Goal: Task Accomplishment & Management: Manage account settings

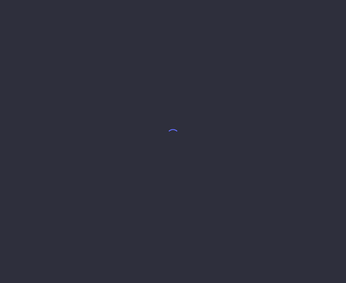
select select "7"
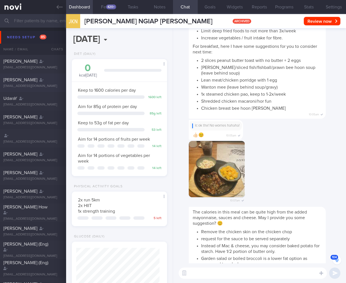
scroll to position [-3840, 0]
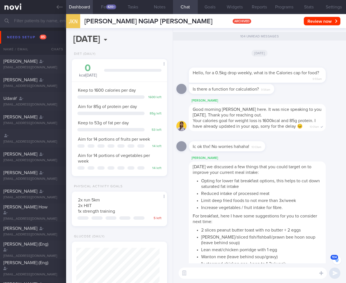
click at [42, 23] on input "text" at bounding box center [173, 21] width 346 height 14
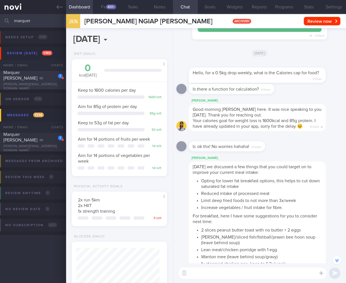
type input "marquer"
click at [33, 76] on span "Marquer Frederic Tristan" at bounding box center [20, 75] width 34 height 10
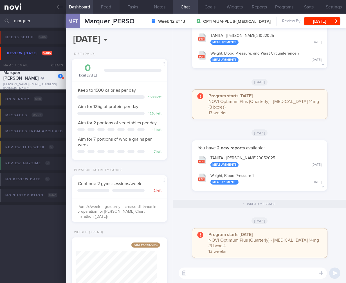
scroll to position [41, 81]
click at [330, 17] on button "Sat, 31 May" at bounding box center [322, 21] width 37 height 8
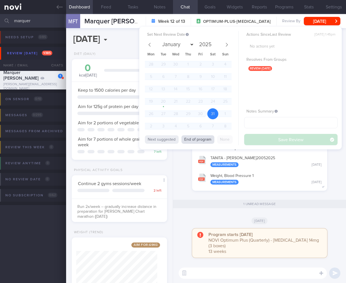
click at [193, 141] on button "End of program" at bounding box center [198, 139] width 33 height 8
select select "7"
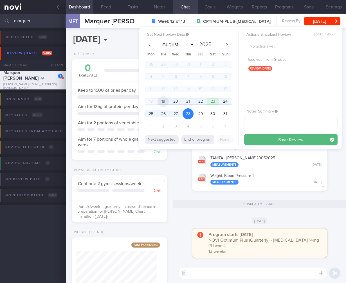
click at [162, 101] on span "19" at bounding box center [163, 101] width 11 height 11
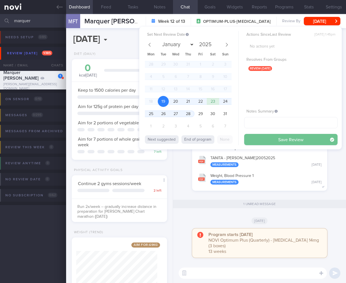
click at [295, 139] on button "Save Review" at bounding box center [290, 139] width 93 height 11
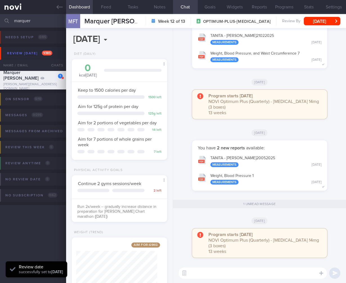
drag, startPoint x: 119, startPoint y: 225, endPoint x: 54, endPoint y: 213, distance: 66.6
click at [119, 221] on div "Run 2x/week -- gradually increase distance in preparation for Stan Chart marath…" at bounding box center [119, 210] width 95 height 22
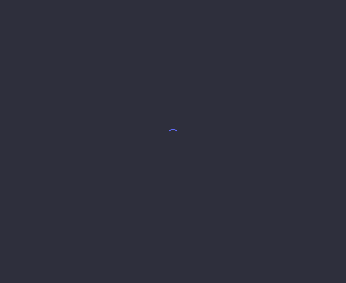
select select "7"
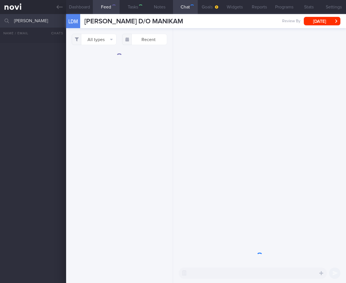
select select "7"
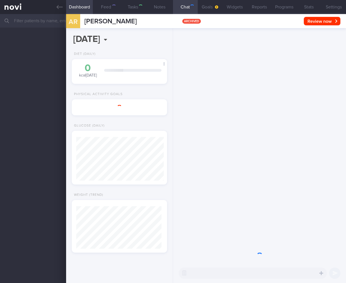
select select "7"
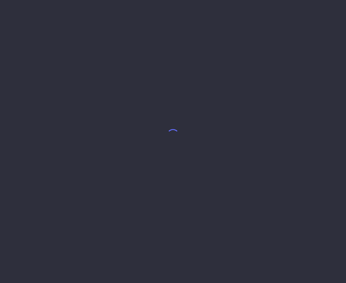
select select "6"
